Goal: Use online tool/utility: Utilize a website feature to perform a specific function

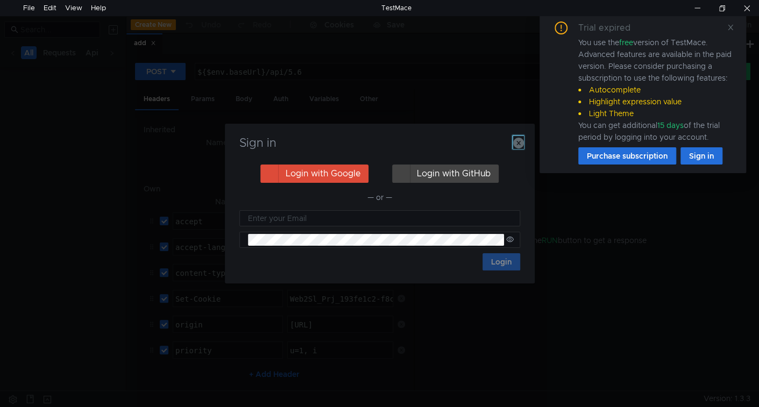
click at [519, 142] on icon "button" at bounding box center [518, 143] width 11 height 11
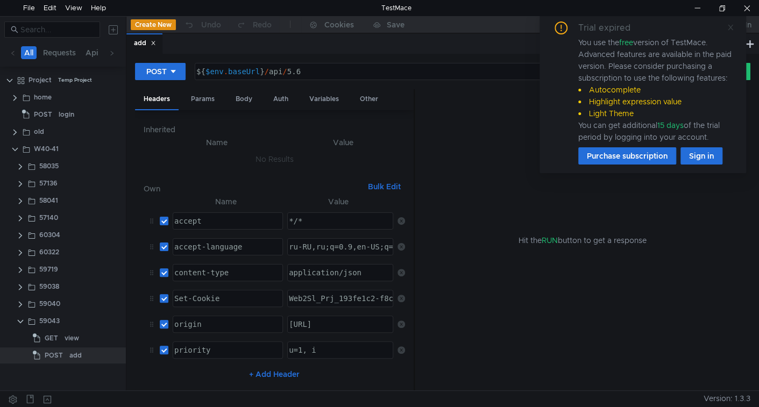
click at [731, 29] on icon at bounding box center [731, 28] width 8 height 8
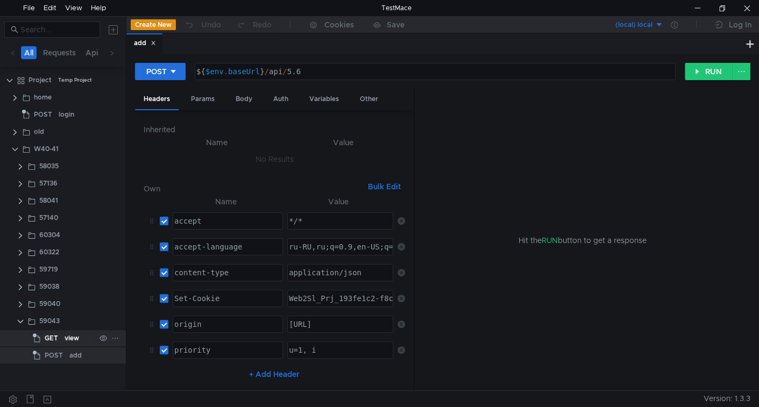
click at [74, 341] on div "view" at bounding box center [72, 338] width 15 height 16
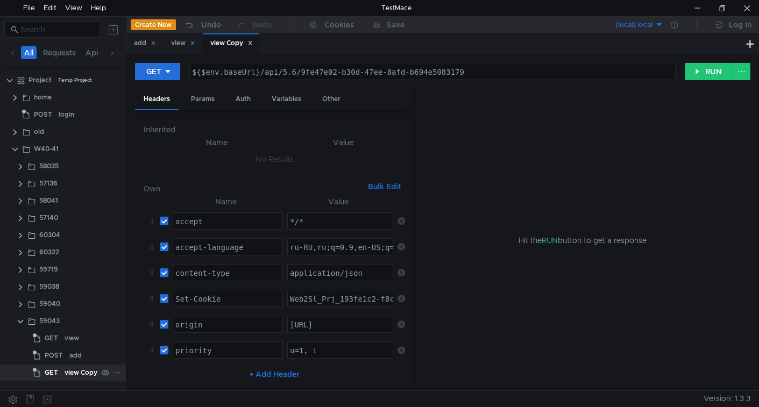
click at [68, 371] on div "view Copy" at bounding box center [81, 373] width 33 height 16
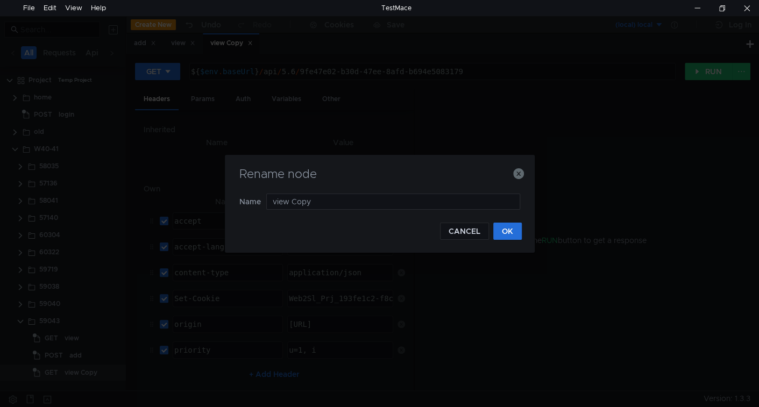
type input "view"
type input "edit"
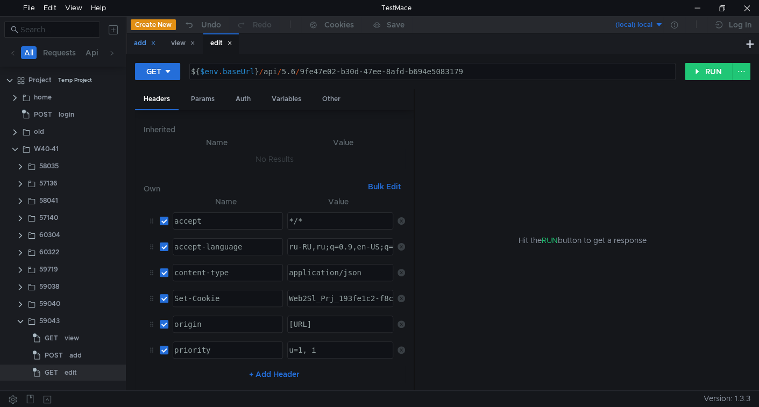
click at [156, 46] on div "add" at bounding box center [145, 43] width 22 height 11
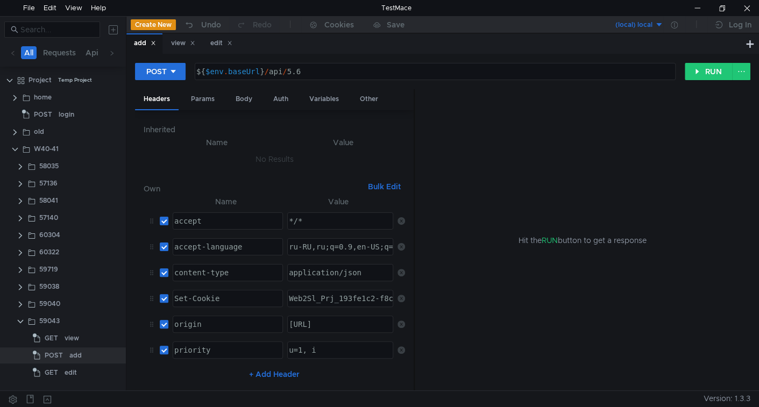
click at [156, 45] on icon at bounding box center [153, 42] width 5 height 5
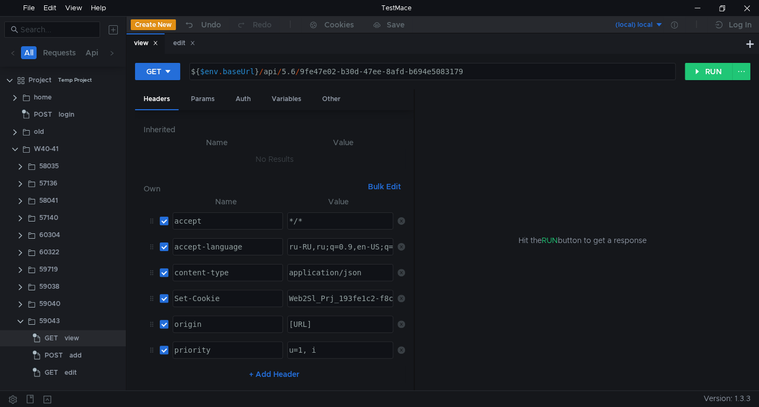
click at [160, 44] on div "view" at bounding box center [145, 43] width 38 height 20
click at [157, 44] on icon at bounding box center [155, 43] width 4 height 4
click at [528, 65] on div "${ $env . baseUrl } / api / 5.6 / 9fe47e02-b30d-47ee-8afd-b694e5083179" at bounding box center [432, 71] width 485 height 16
type textarea "${$env.baseUrl}/api/5.6/9fe47e02-b30d-47ee-8afd-b694e5083179/edit"
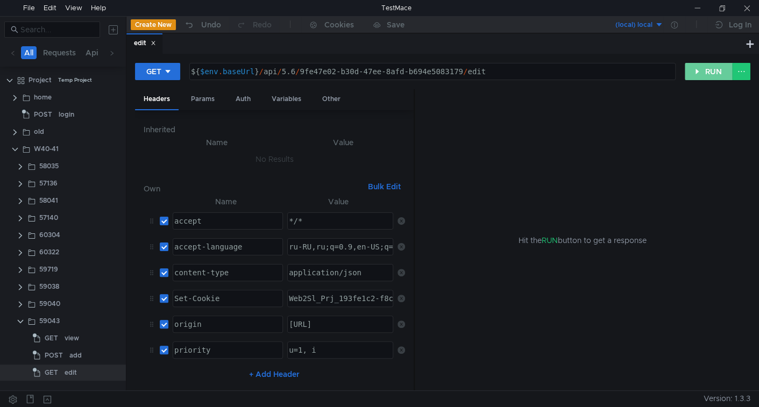
click at [695, 68] on button "RUN" at bounding box center [709, 71] width 48 height 17
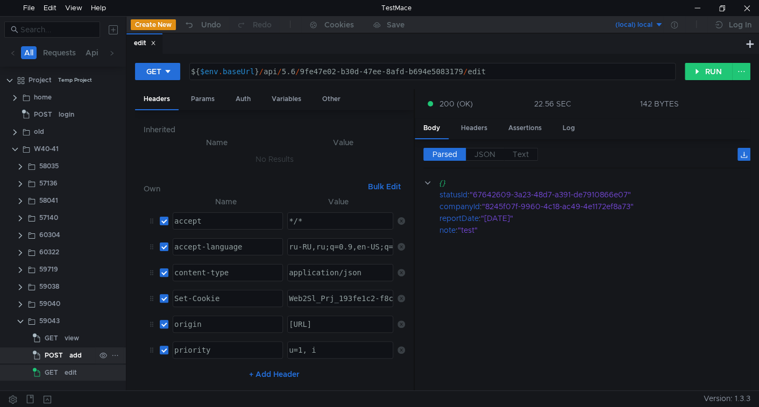
click at [62, 352] on div "POST" at bounding box center [49, 356] width 33 height 16
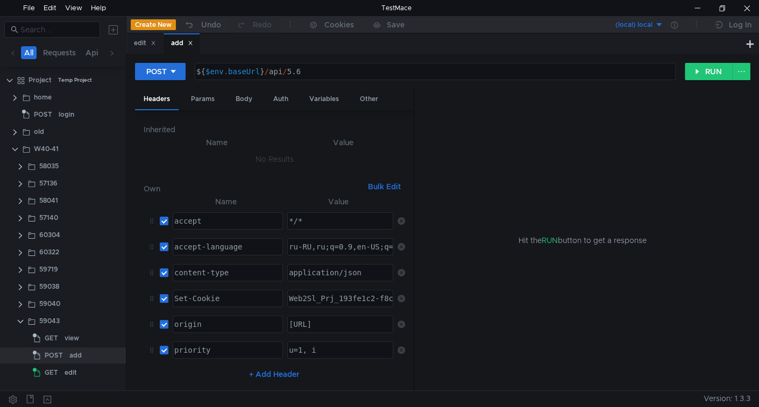
click at [193, 45] on icon at bounding box center [190, 42] width 5 height 5
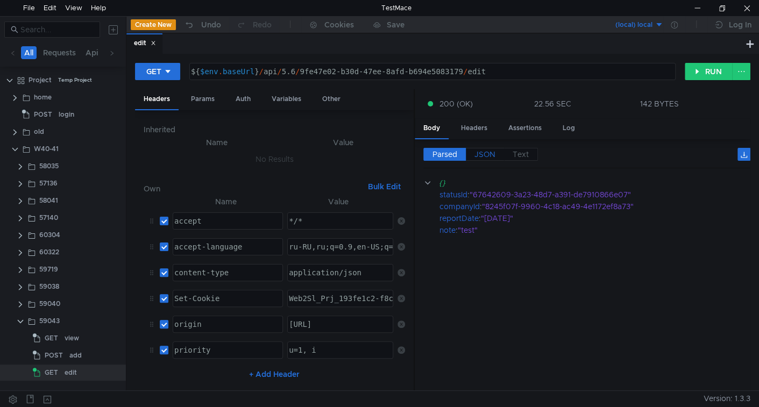
click at [488, 157] on span "JSON" at bounding box center [485, 155] width 21 height 10
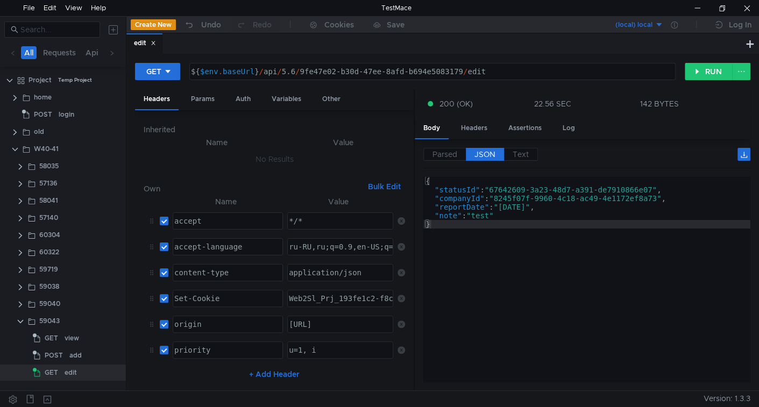
click at [306, 73] on div "${ $env . baseUrl } / api / 5.6 / 9fe47e02-b30d-47ee-8afd-b694e5083179 / edit" at bounding box center [431, 80] width 485 height 26
drag, startPoint x: 306, startPoint y: 73, endPoint x: 425, endPoint y: 65, distance: 119.7
click at [425, 65] on div "${ $env . baseUrl } / api / 5.6 / 9fe47e02-b30d-47ee-8afd-b694e5083179 / edit" at bounding box center [432, 71] width 485 height 16
paste textarea "49407b7d-2611-40b2-9adc-f667e170231"
type textarea "${$env.baseUrl}/api/5.6/49407b7d-2611-40b2-9adc-f667e1702319/edit"
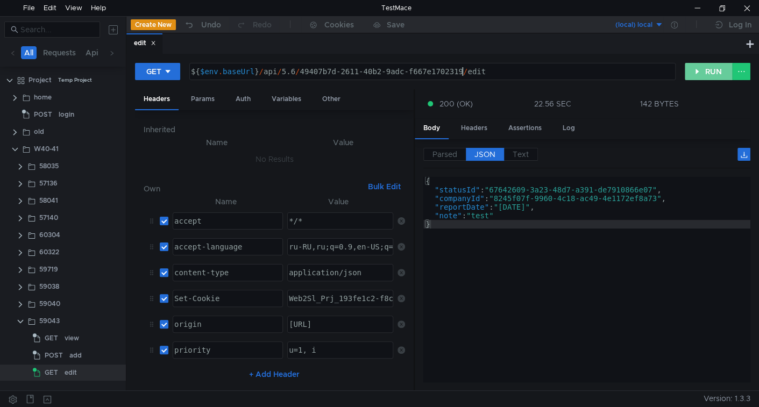
click at [729, 70] on button "RUN" at bounding box center [709, 71] width 48 height 17
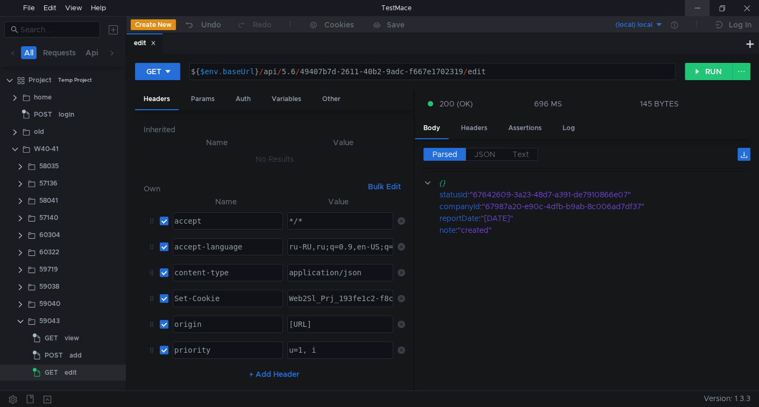
click at [699, 9] on div at bounding box center [697, 8] width 25 height 16
